Goal: Download file/media

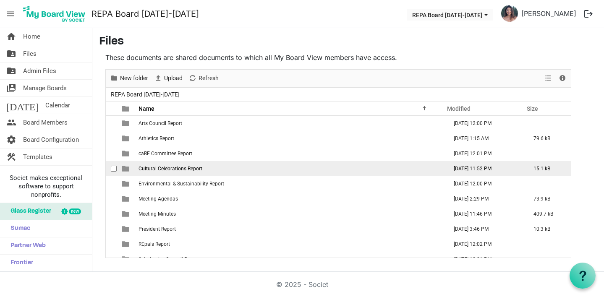
click at [154, 169] on span "Cultural Celebrations Report" at bounding box center [170, 169] width 64 height 6
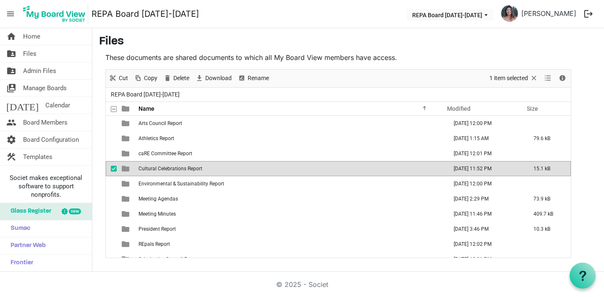
click at [154, 169] on span "Cultural Celebrations Report" at bounding box center [170, 169] width 64 height 6
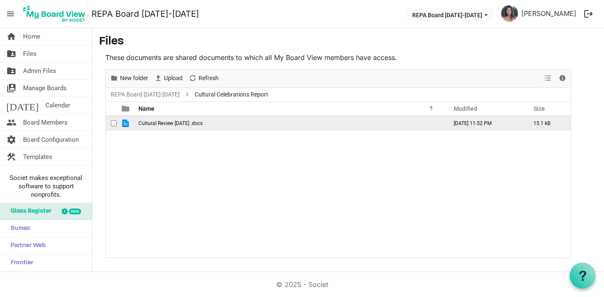
click at [152, 122] on span "Cultural Review Aug 2025 .docx" at bounding box center [170, 123] width 64 height 6
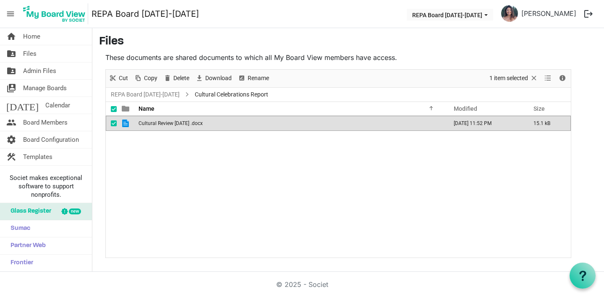
click at [152, 122] on span "Cultural Review Aug 2025 .docx" at bounding box center [170, 123] width 64 height 6
click at [32, 55] on span "Files" at bounding box center [29, 53] width 13 height 17
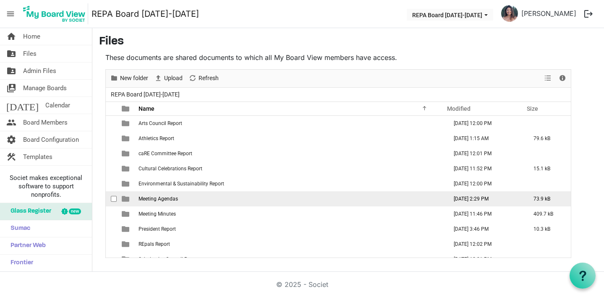
scroll to position [70, 0]
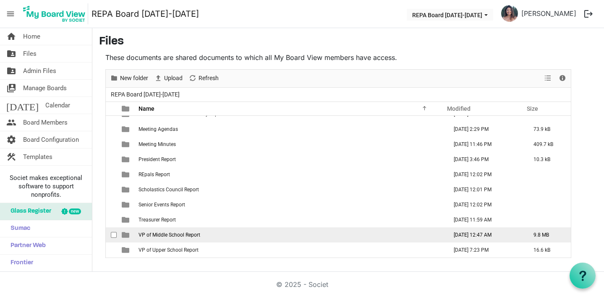
click at [171, 239] on td "VP of Middle School Report" at bounding box center [290, 234] width 309 height 15
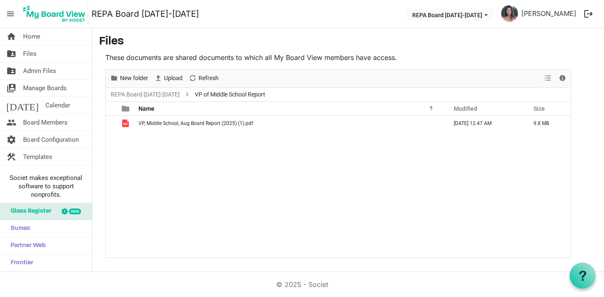
scroll to position [0, 0]
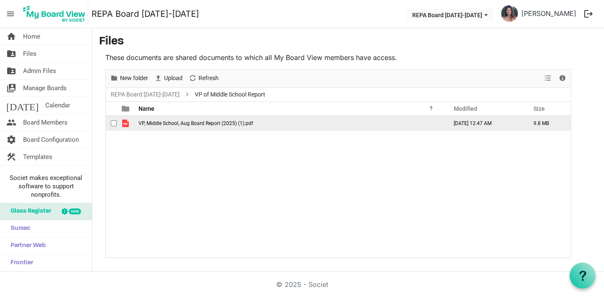
click at [165, 122] on span "VP, Middle School, Aug Board Report (2025) (1).pdf" at bounding box center [195, 123] width 115 height 6
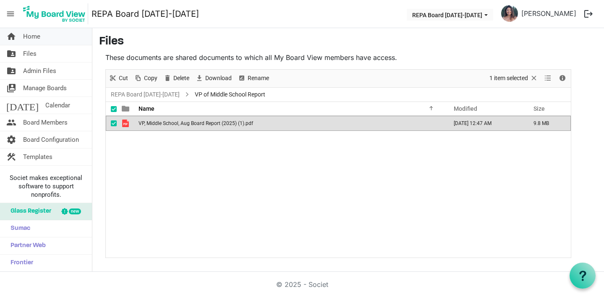
click at [32, 37] on span "Home" at bounding box center [31, 36] width 17 height 17
